Goal: Information Seeking & Learning: Learn about a topic

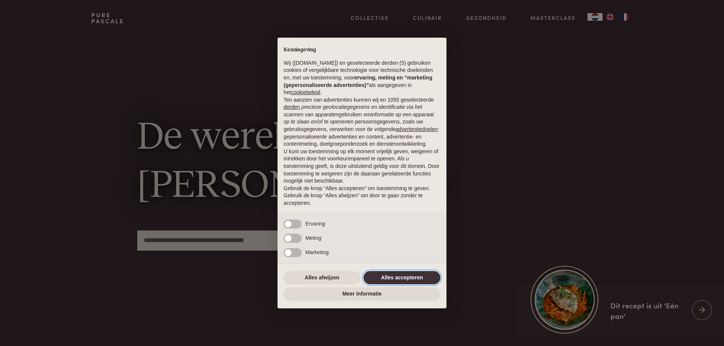
click at [396, 274] on button "Alles accepteren" at bounding box center [401, 278] width 77 height 14
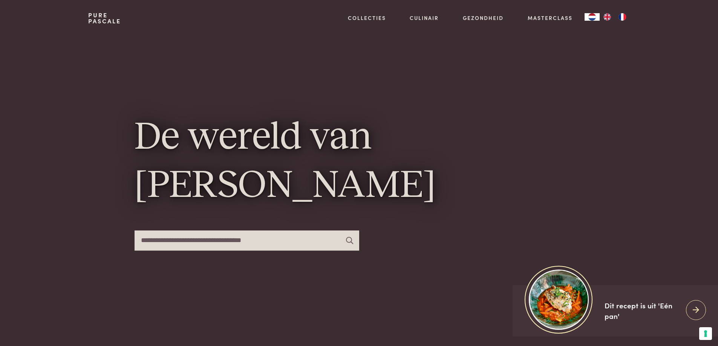
click at [160, 239] on input "text" at bounding box center [247, 241] width 225 height 20
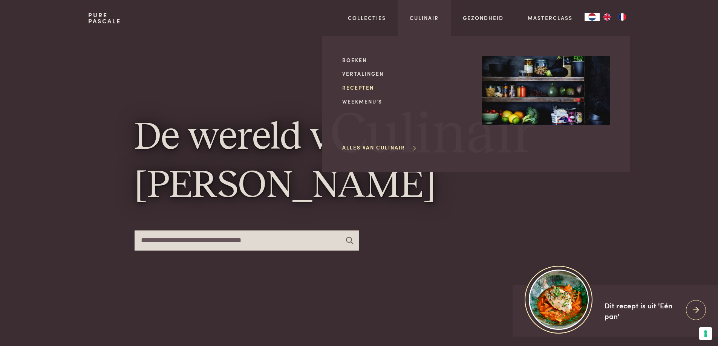
click at [355, 86] on link "Recepten" at bounding box center [406, 88] width 128 height 8
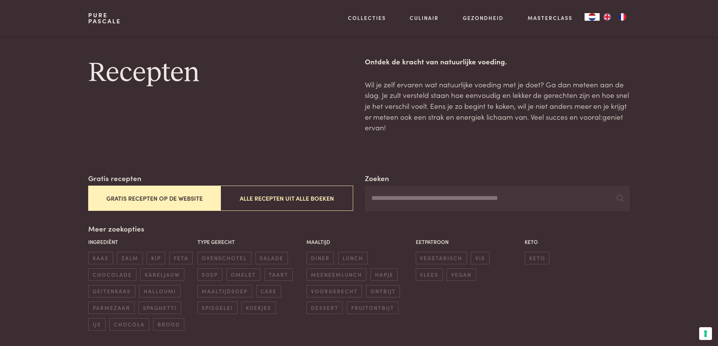
scroll to position [113, 0]
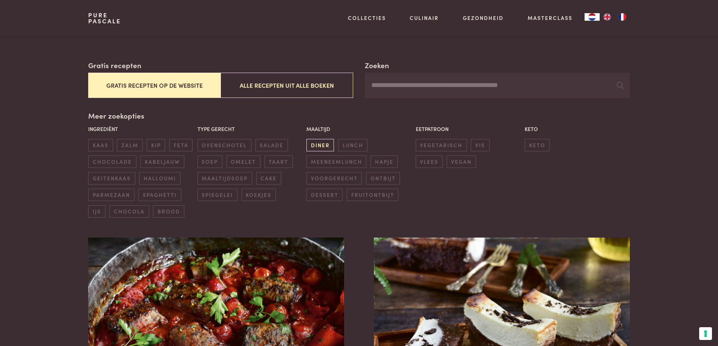
click at [315, 146] on span "diner" at bounding box center [320, 145] width 28 height 12
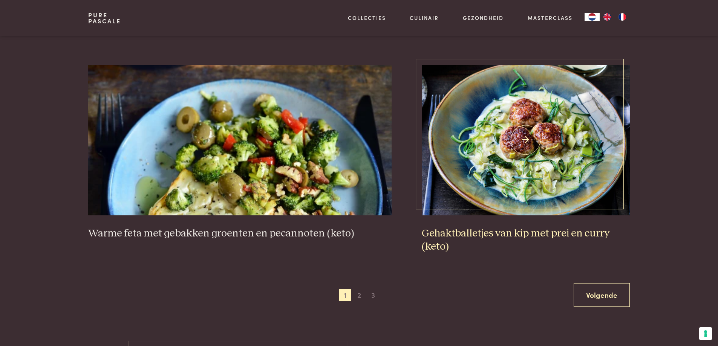
scroll to position [1379, 0]
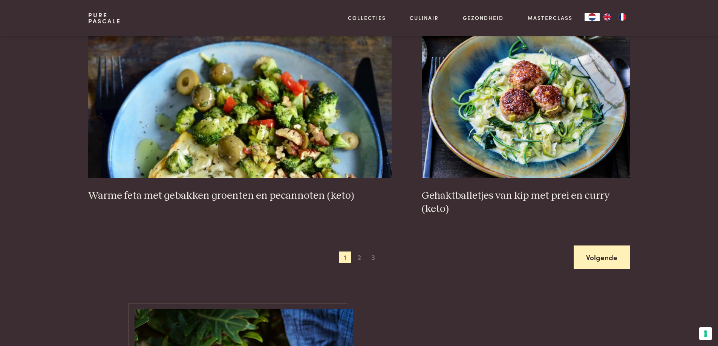
click at [601, 261] on link "Volgende" at bounding box center [602, 258] width 56 height 24
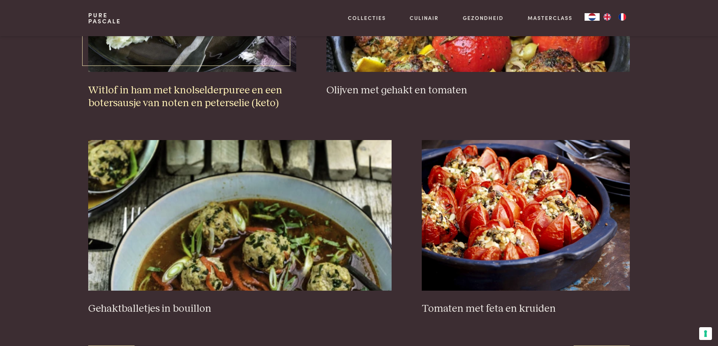
scroll to position [1342, 0]
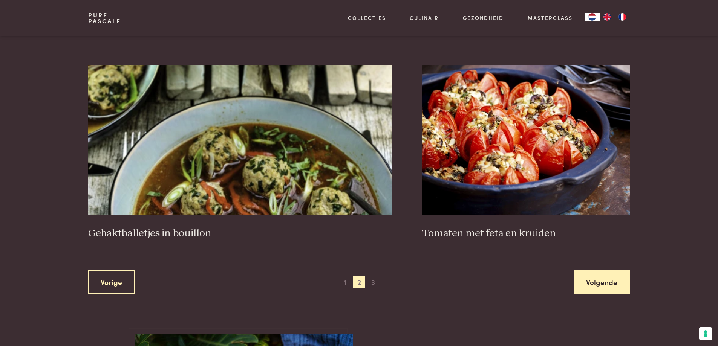
click at [592, 275] on link "Volgende" at bounding box center [602, 283] width 56 height 24
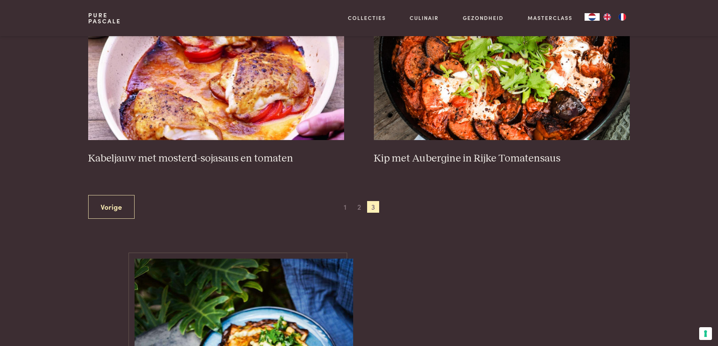
scroll to position [286, 0]
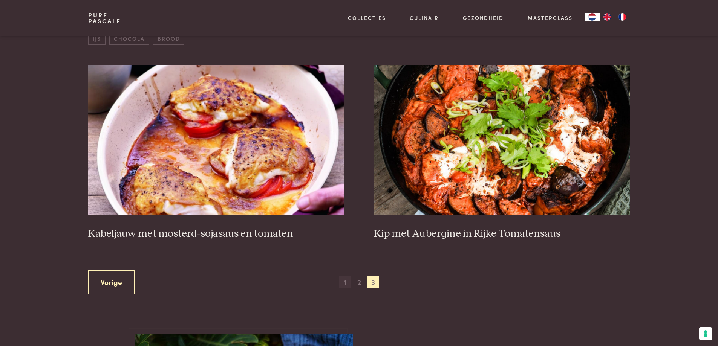
click at [347, 282] on span "1" at bounding box center [345, 283] width 12 height 12
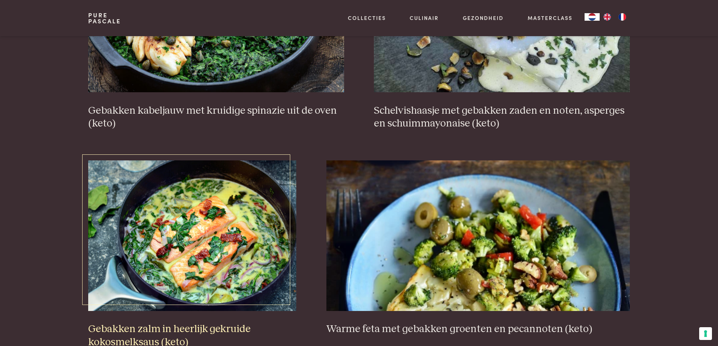
scroll to position [1116, 0]
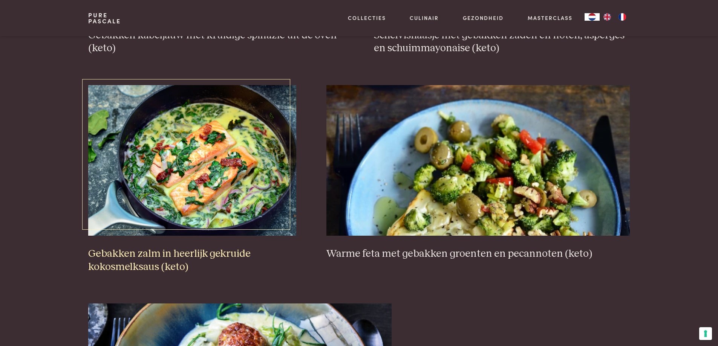
click at [196, 257] on h3 "Gebakken zalm in heerlijk gekruide kokosmelksaus (keto)" at bounding box center [192, 261] width 208 height 26
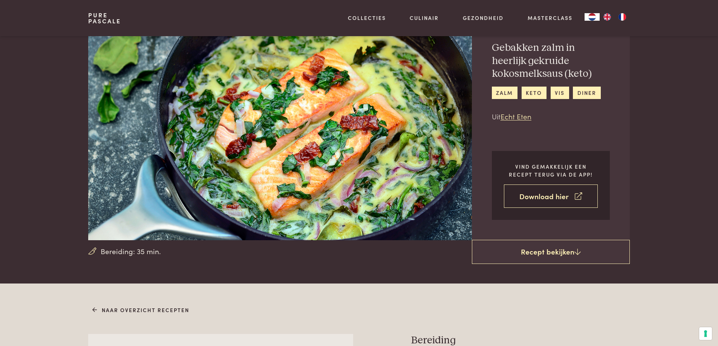
scroll to position [75, 0]
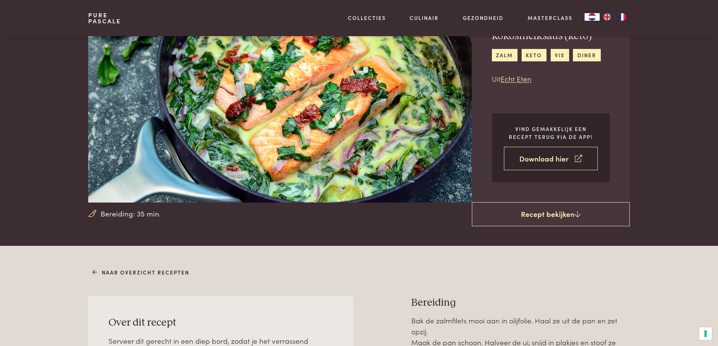
click at [530, 158] on link "Download hier" at bounding box center [551, 159] width 94 height 24
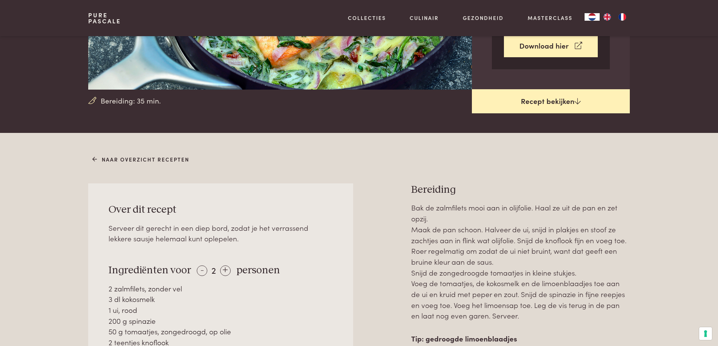
click at [542, 100] on link "Recept bekijken" at bounding box center [551, 101] width 158 height 24
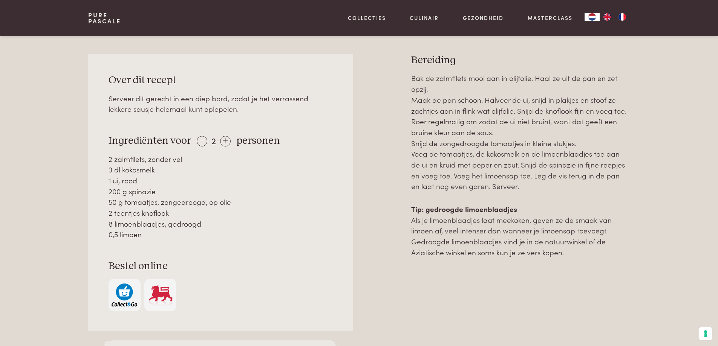
scroll to position [322, 0]
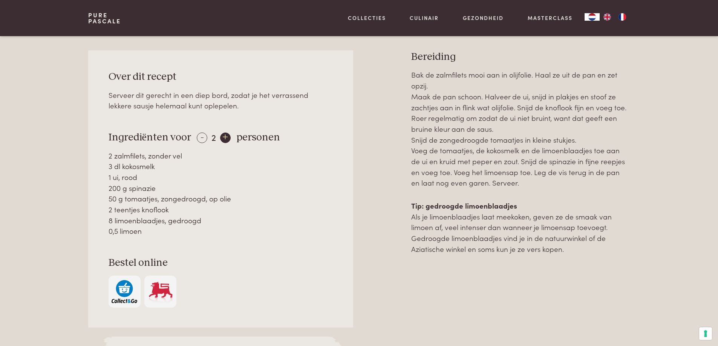
click at [225, 136] on div "+" at bounding box center [225, 138] width 11 height 11
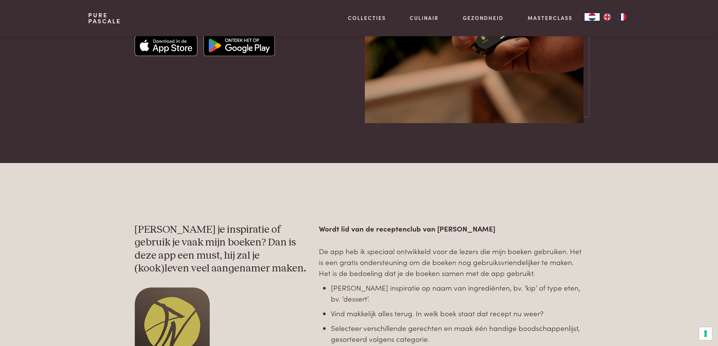
scroll to position [38, 0]
